Goal: Task Accomplishment & Management: Manage account settings

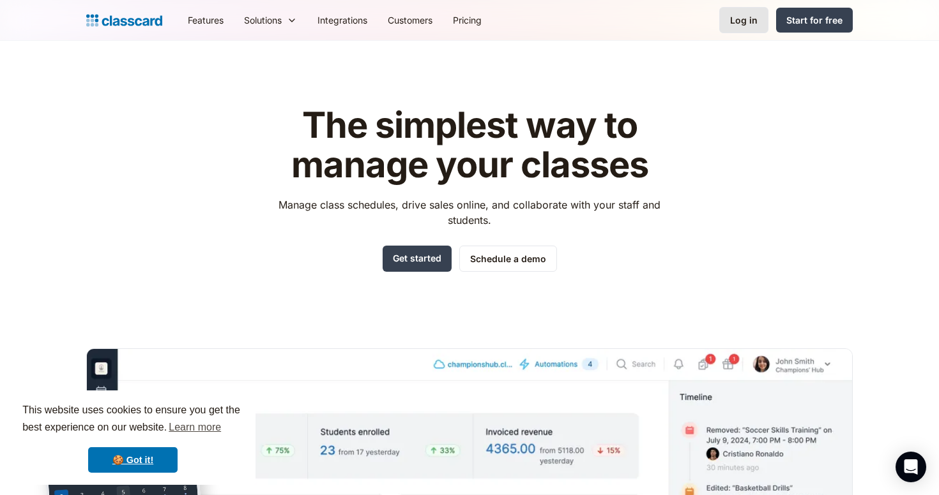
click at [756, 22] on div "Log in" at bounding box center [743, 19] width 27 height 13
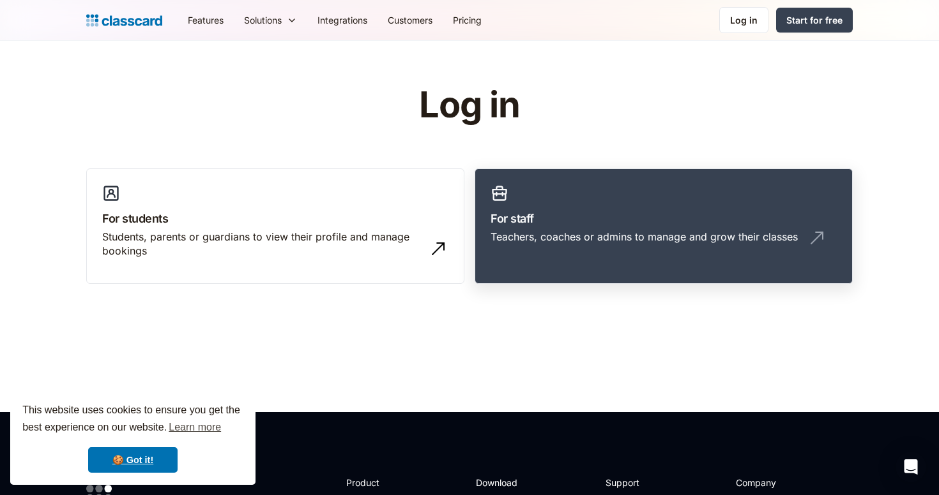
click at [629, 227] on link "For staff Teachers, coaches or admins to manage and grow their classes" at bounding box center [663, 227] width 378 height 116
